Goal: Information Seeking & Learning: Learn about a topic

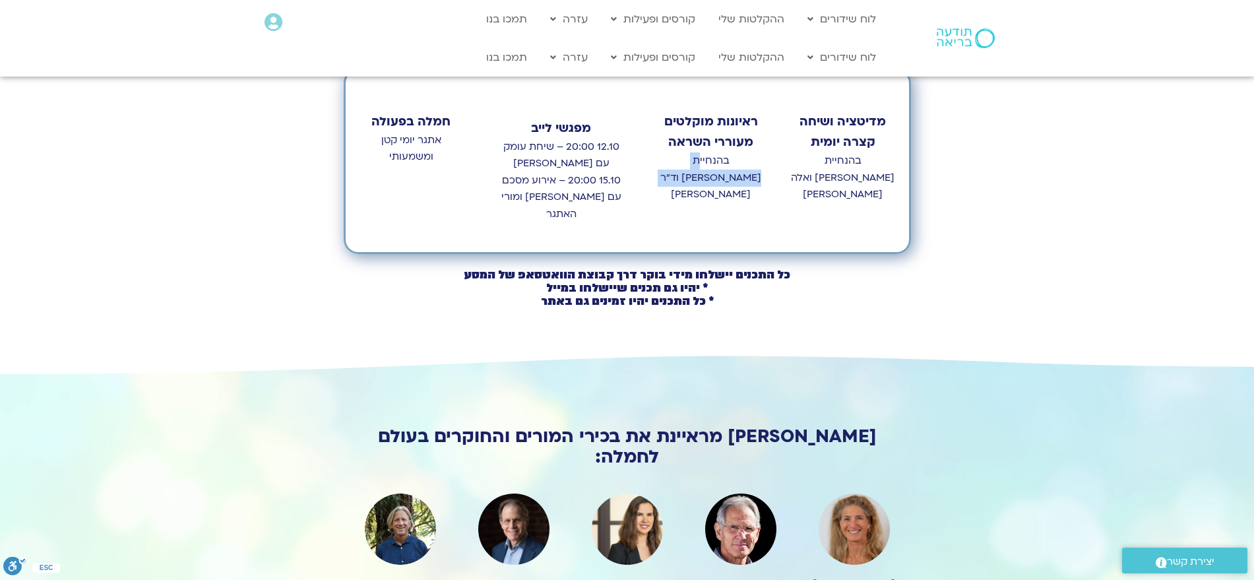
drag, startPoint x: 726, startPoint y: 143, endPoint x: 702, endPoint y: 152, distance: 26.1
click at [702, 152] on p "בהנחיית טארה בראך וד״ר סטי אל-בר" at bounding box center [711, 177] width 106 height 51
drag, startPoint x: 718, startPoint y: 141, endPoint x: 678, endPoint y: 158, distance: 43.4
click at [678, 158] on p "בהנחיית טארה בראך וד״ר סטי אל-בר" at bounding box center [711, 177] width 106 height 51
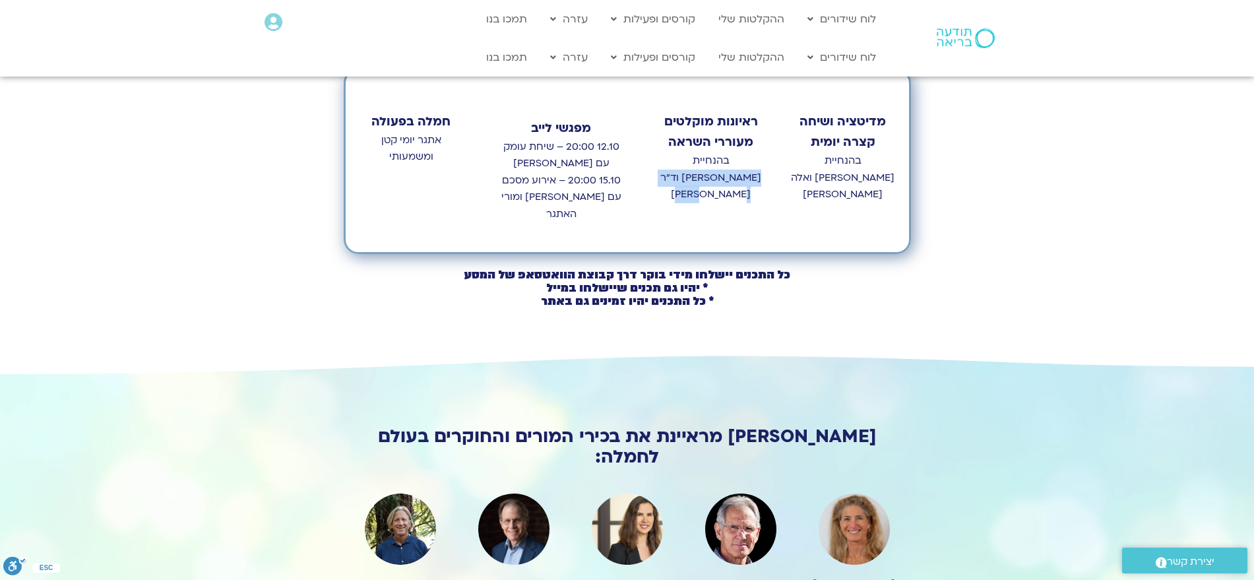
drag, startPoint x: 550, startPoint y: 125, endPoint x: 506, endPoint y: 142, distance: 47.4
click at [506, 142] on p "12.10 20:00 – שיחת עומק עם סטי אל-בר ודנה ברגר 15.10 20:00 – אירוע מסכם עם טארה…" at bounding box center [561, 181] width 128 height 84
copy p "שיחת עומק עם סטי אל-בר ודנה ברגר"
click at [557, 143] on p "12.10 20:00 – שיחת עומק עם סטי אל-בר ודנה ברגר 15.10 20:00 – אירוע מסכם עם טארה…" at bounding box center [561, 181] width 128 height 84
drag, startPoint x: 498, startPoint y: 175, endPoint x: 606, endPoint y: 175, distance: 107.5
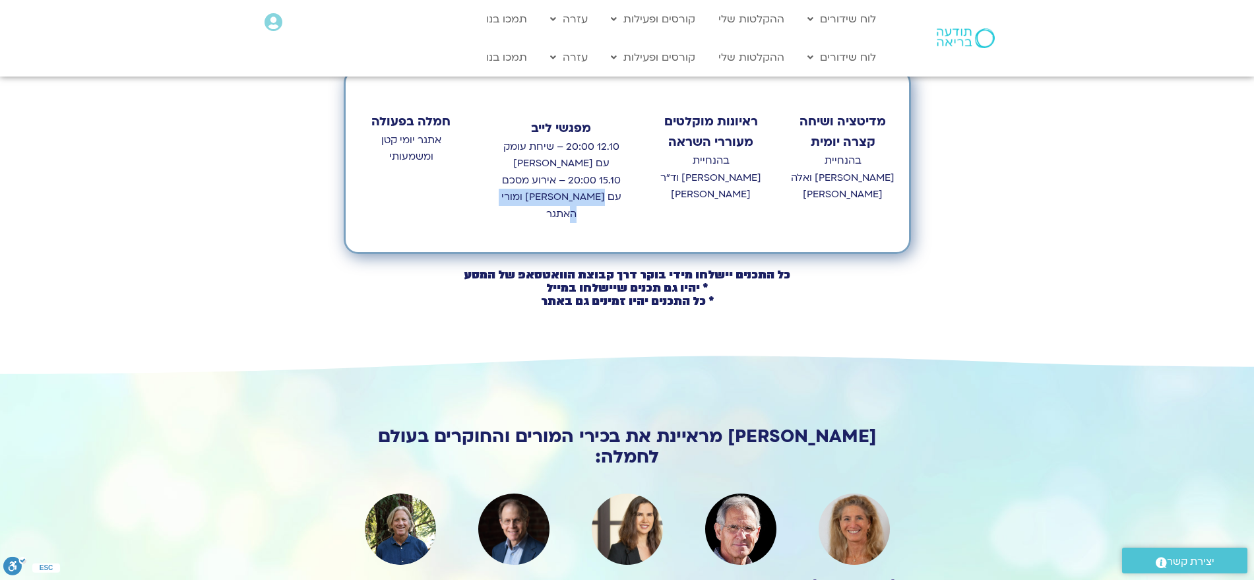
click at [606, 175] on p "12.10 20:00 – שיחת עומק עם סטי אל-בר ודנה ברגר 15.10 20:00 – אירוע מסכם עם טארה…" at bounding box center [561, 181] width 128 height 84
copy p "טארה בראך ומורי האתגר"
